Goal: Task Accomplishment & Management: Use online tool/utility

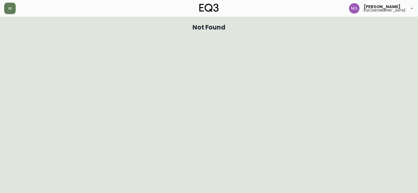
click at [4, 9] on header "[PERSON_NAME] eq3 [GEOGRAPHIC_DATA]" at bounding box center [209, 8] width 418 height 17
click at [9, 10] on icon "button" at bounding box center [10, 8] width 4 height 4
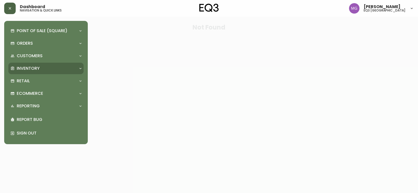
click at [30, 68] on p "Inventory" at bounding box center [28, 69] width 23 height 6
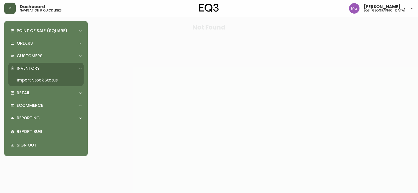
drag, startPoint x: 37, startPoint y: 83, endPoint x: 37, endPoint y: 80, distance: 2.9
click at [37, 83] on link "Import Stock Status" at bounding box center [45, 80] width 75 height 12
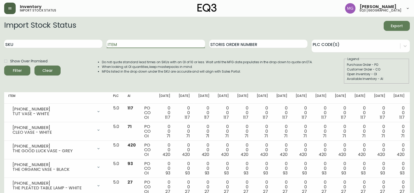
click at [119, 46] on input "Item" at bounding box center [156, 44] width 98 height 8
type input "constant"
click at [4, 66] on button "Filter" at bounding box center [17, 71] width 26 height 10
